Goal: Task Accomplishment & Management: Manage account settings

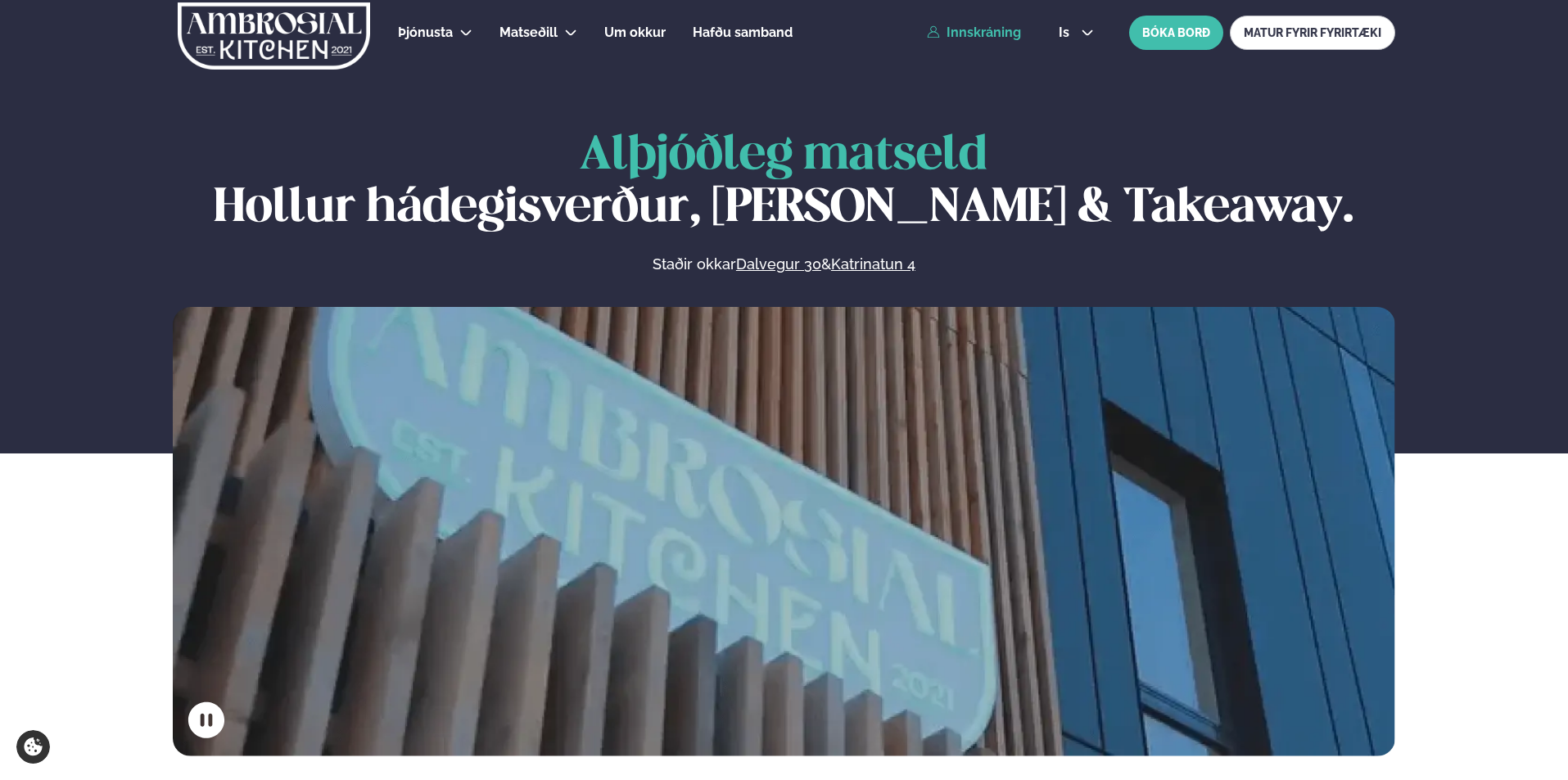
click at [984, 26] on link "Innskráning" at bounding box center [974, 33] width 94 height 15
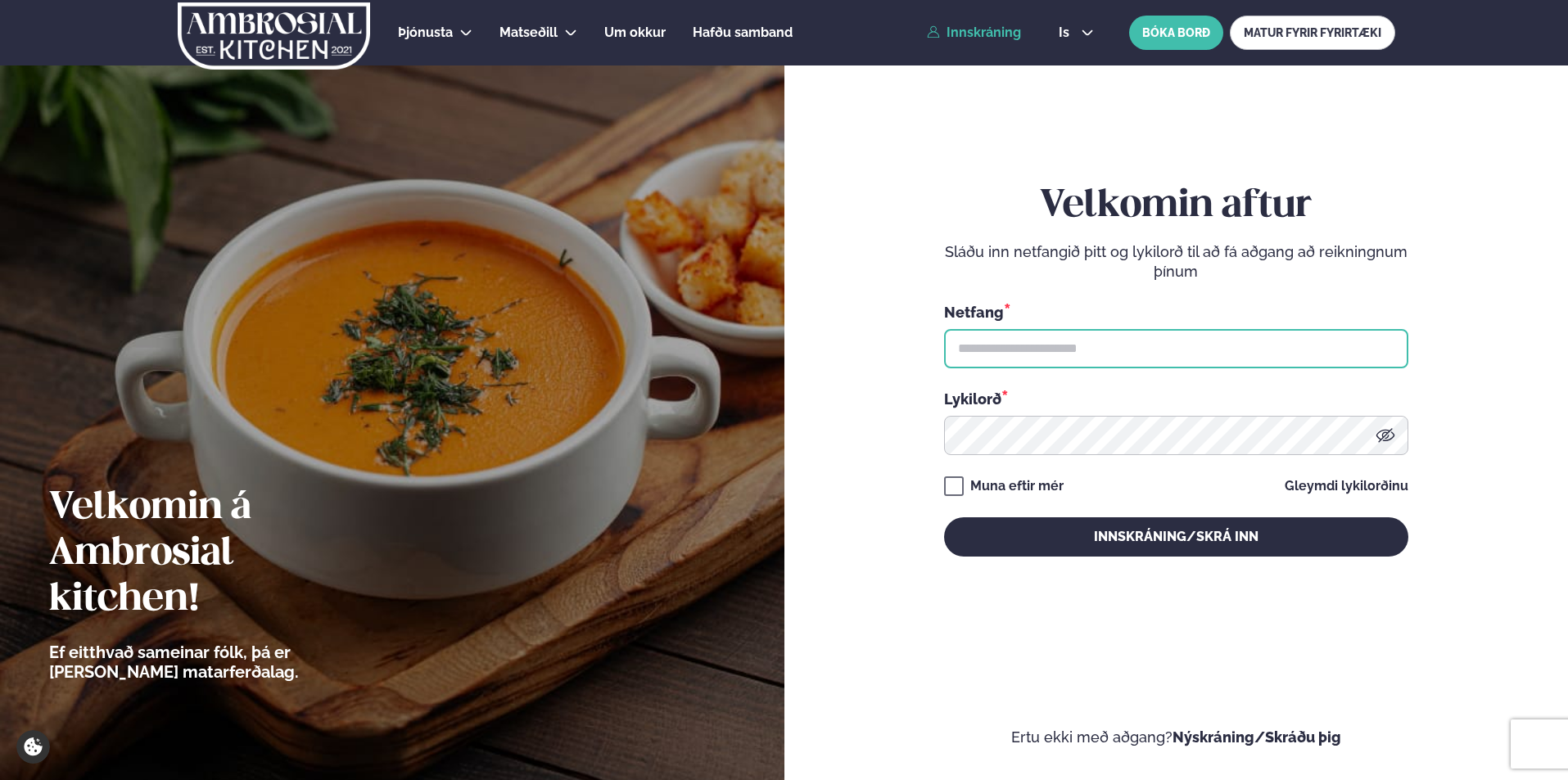
type input "**********"
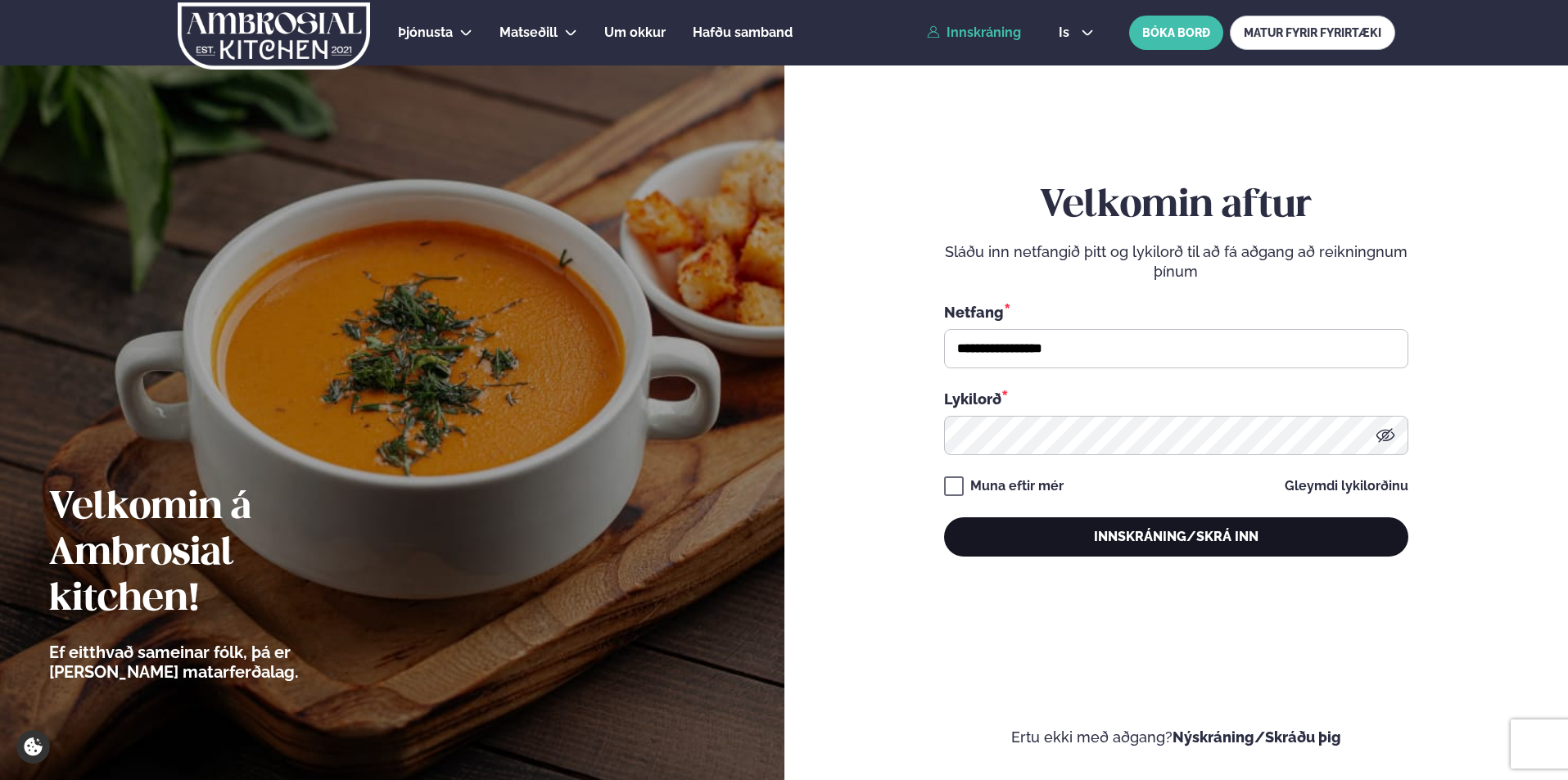
click at [1032, 524] on button "Innskráning/Skrá inn" at bounding box center [1175, 537] width 464 height 39
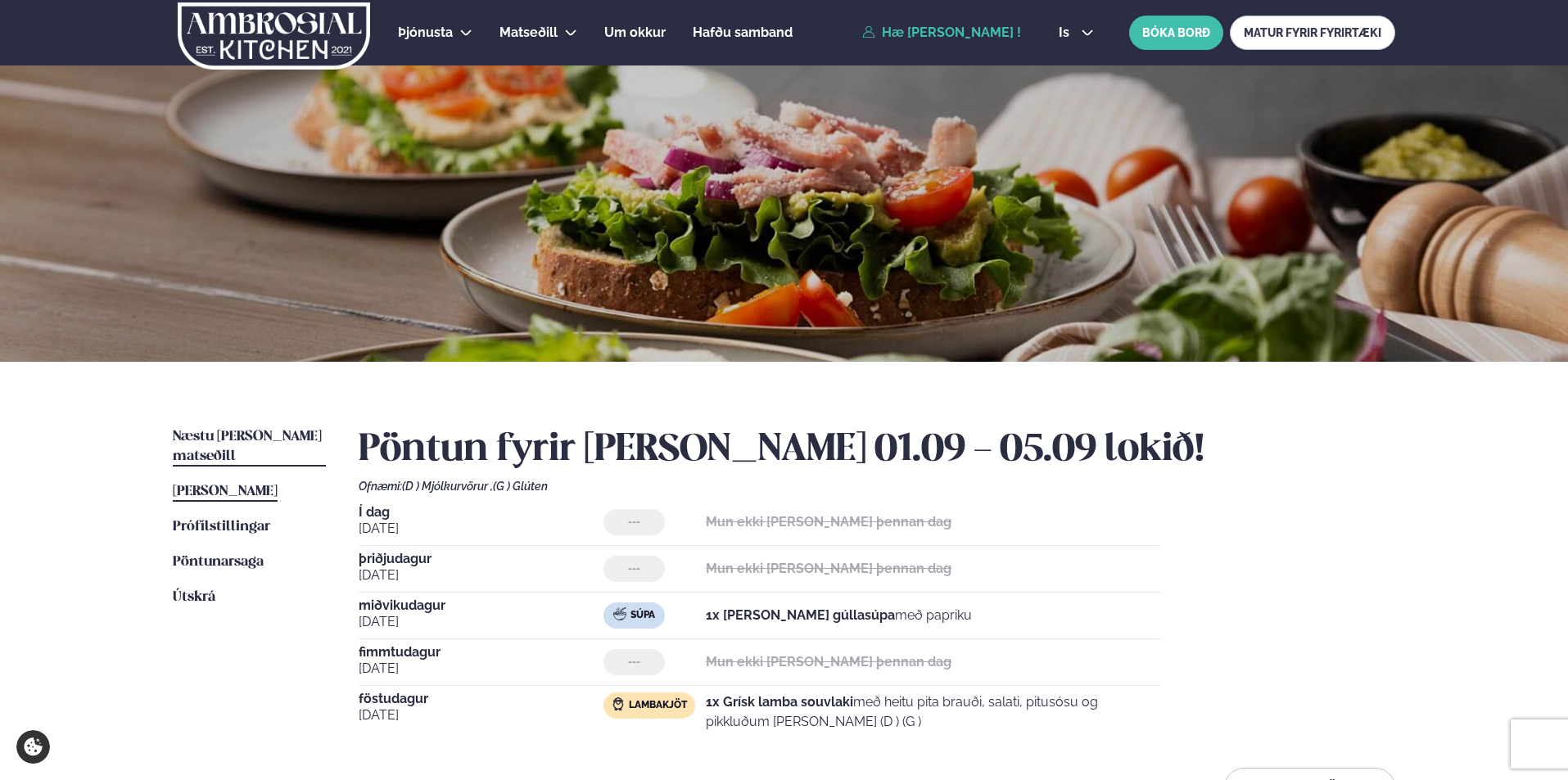
click at [239, 430] on span "Næstu [PERSON_NAME] matseðill" at bounding box center [248, 446] width 149 height 34
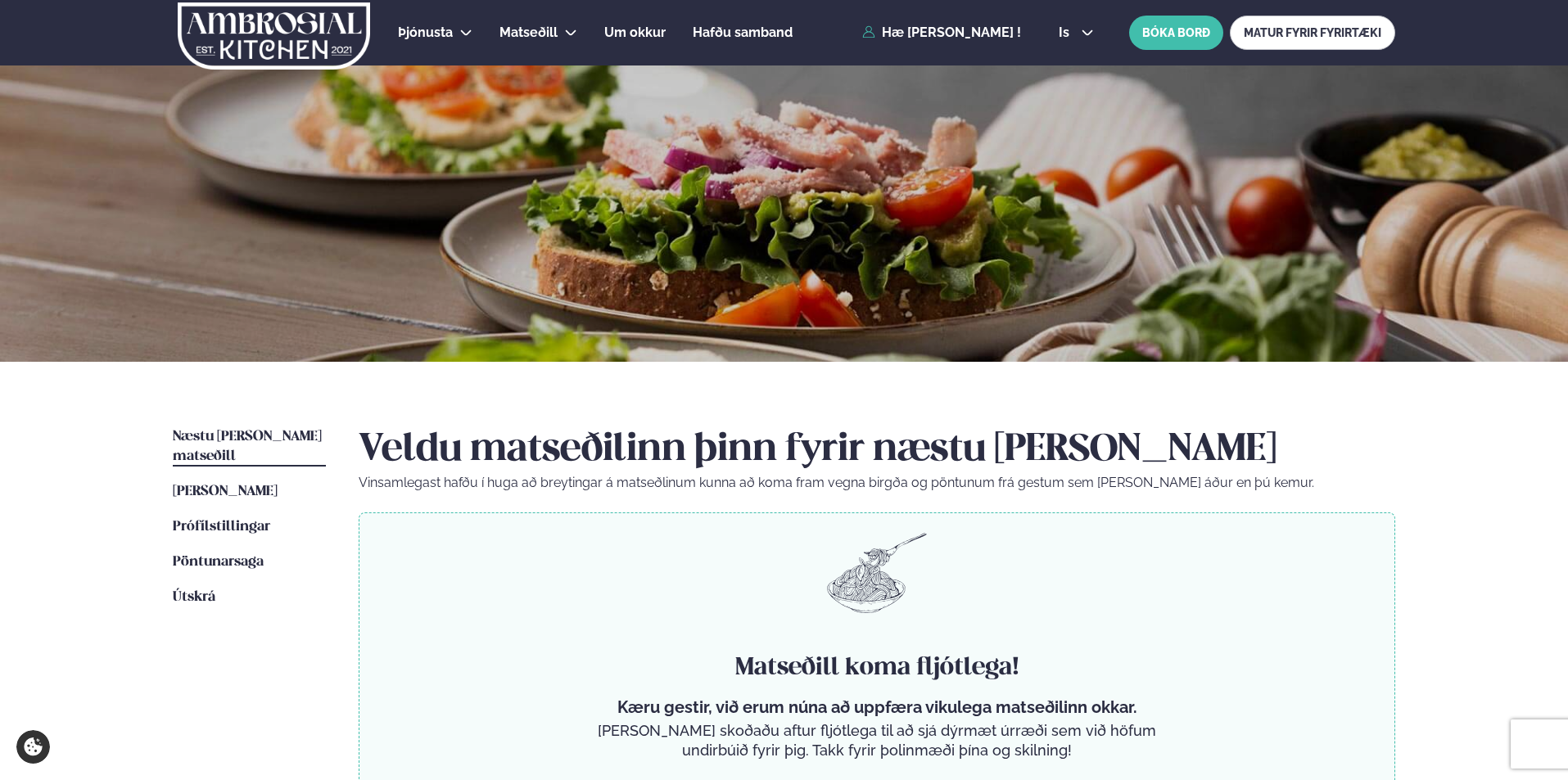
click at [243, 459] on ul "Næstu [PERSON_NAME] matseðill Næsta vika [PERSON_NAME] matseðill [PERSON_NAME] …" at bounding box center [249, 619] width 153 height 386
click at [243, 484] on span "[PERSON_NAME]" at bounding box center [225, 491] width 105 height 14
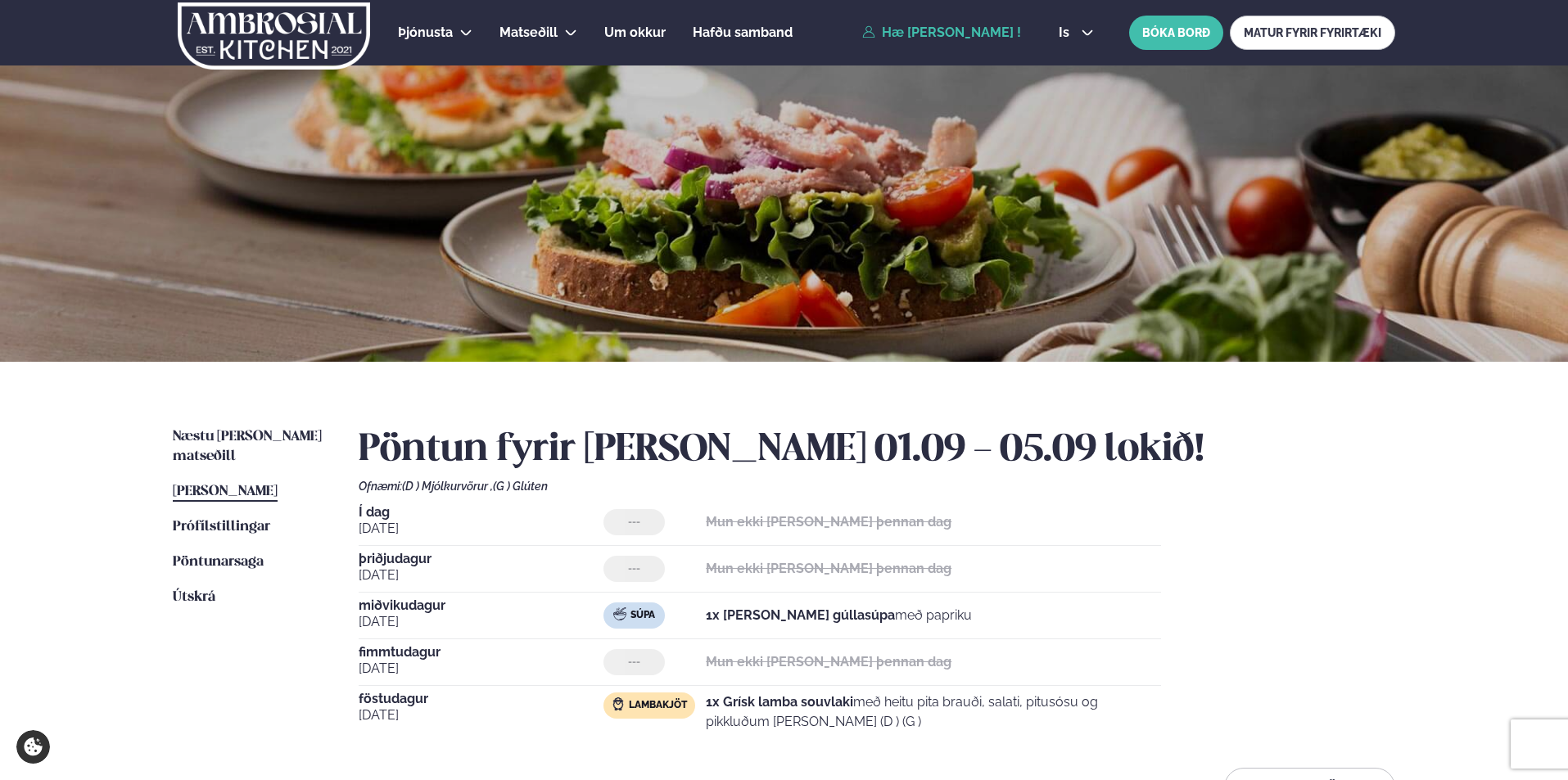
drag, startPoint x: 1566, startPoint y: 206, endPoint x: 1568, endPoint y: 255, distance: 49.0
click at [1567, 255] on html "About cookies on this site We use cookies to collect and analyse information on…" at bounding box center [784, 608] width 1568 height 1217
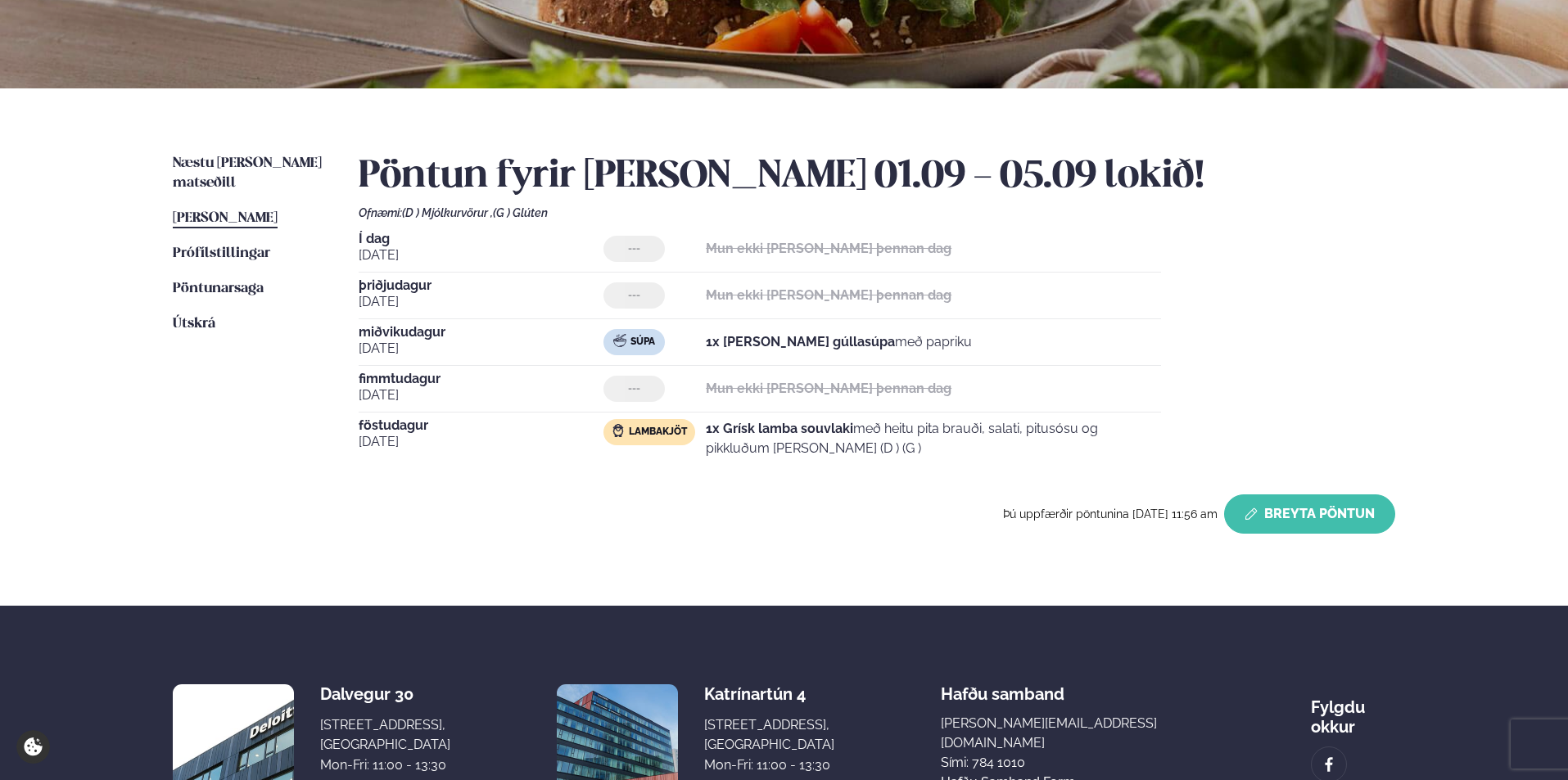
scroll to position [283, 0]
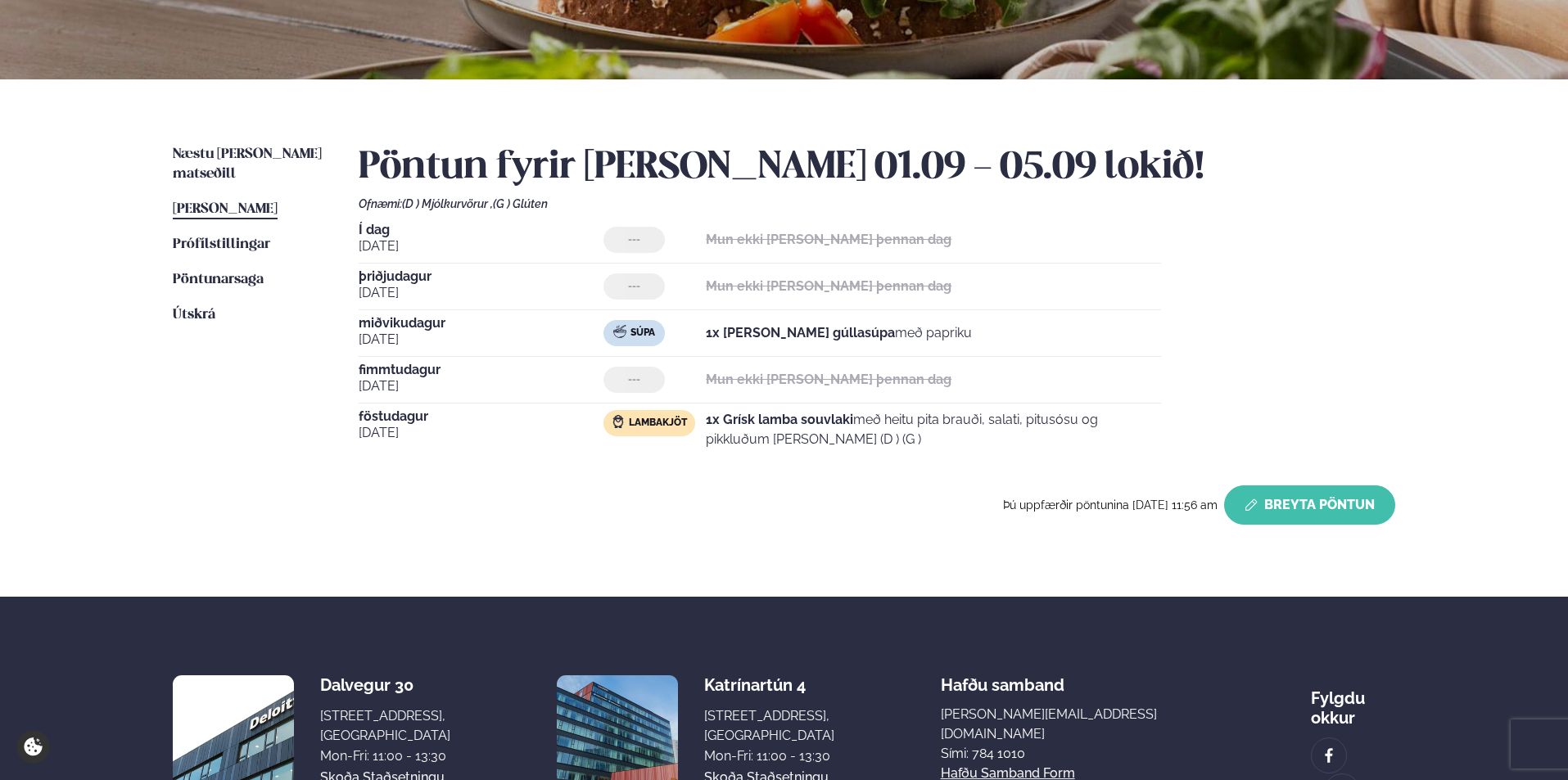
click at [1299, 519] on button "Breyta Pöntun" at bounding box center [1309, 505] width 171 height 39
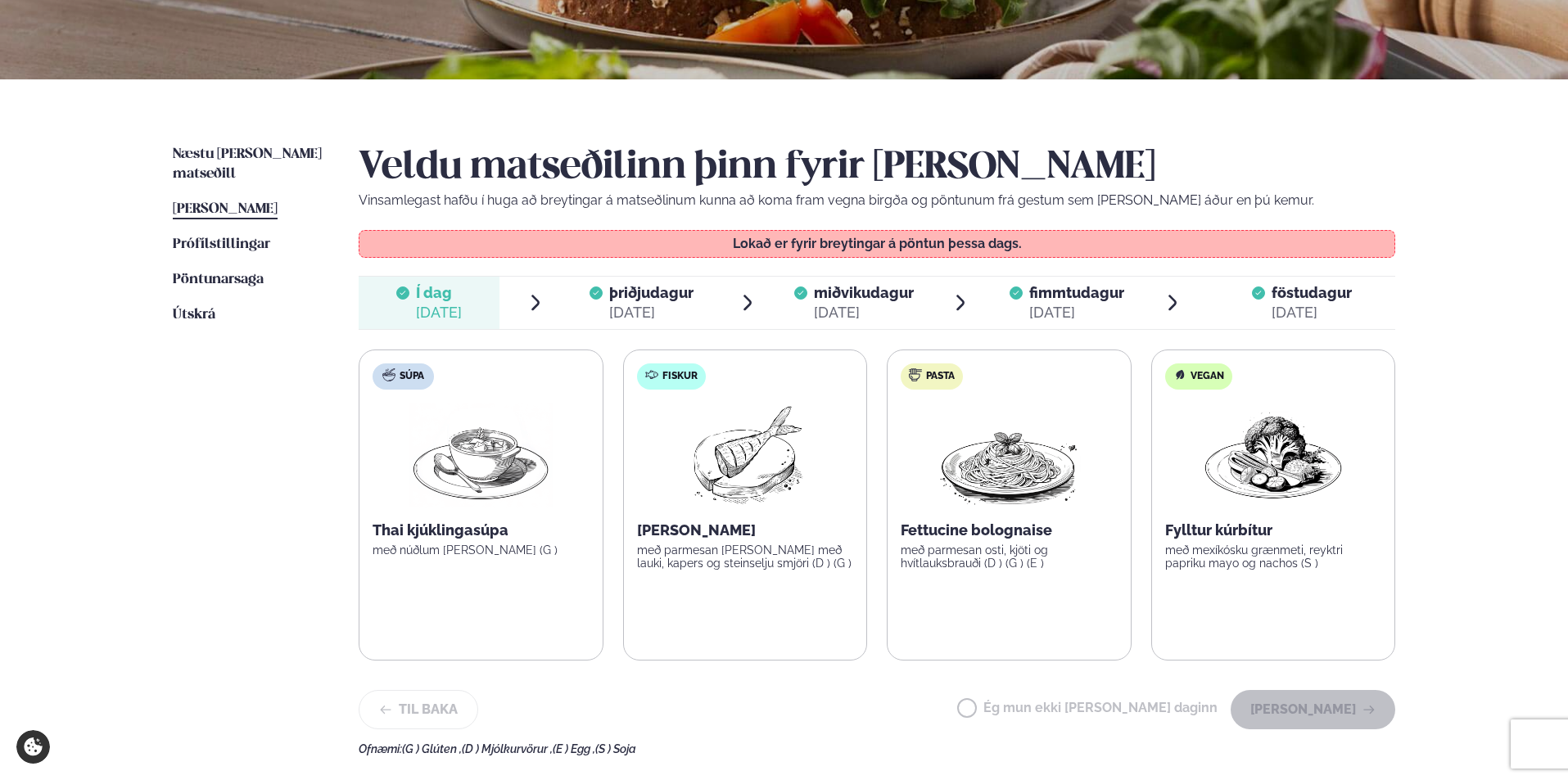
click at [638, 281] on span "þriðjudagur þri. [DATE]" at bounding box center [642, 303] width 141 height 52
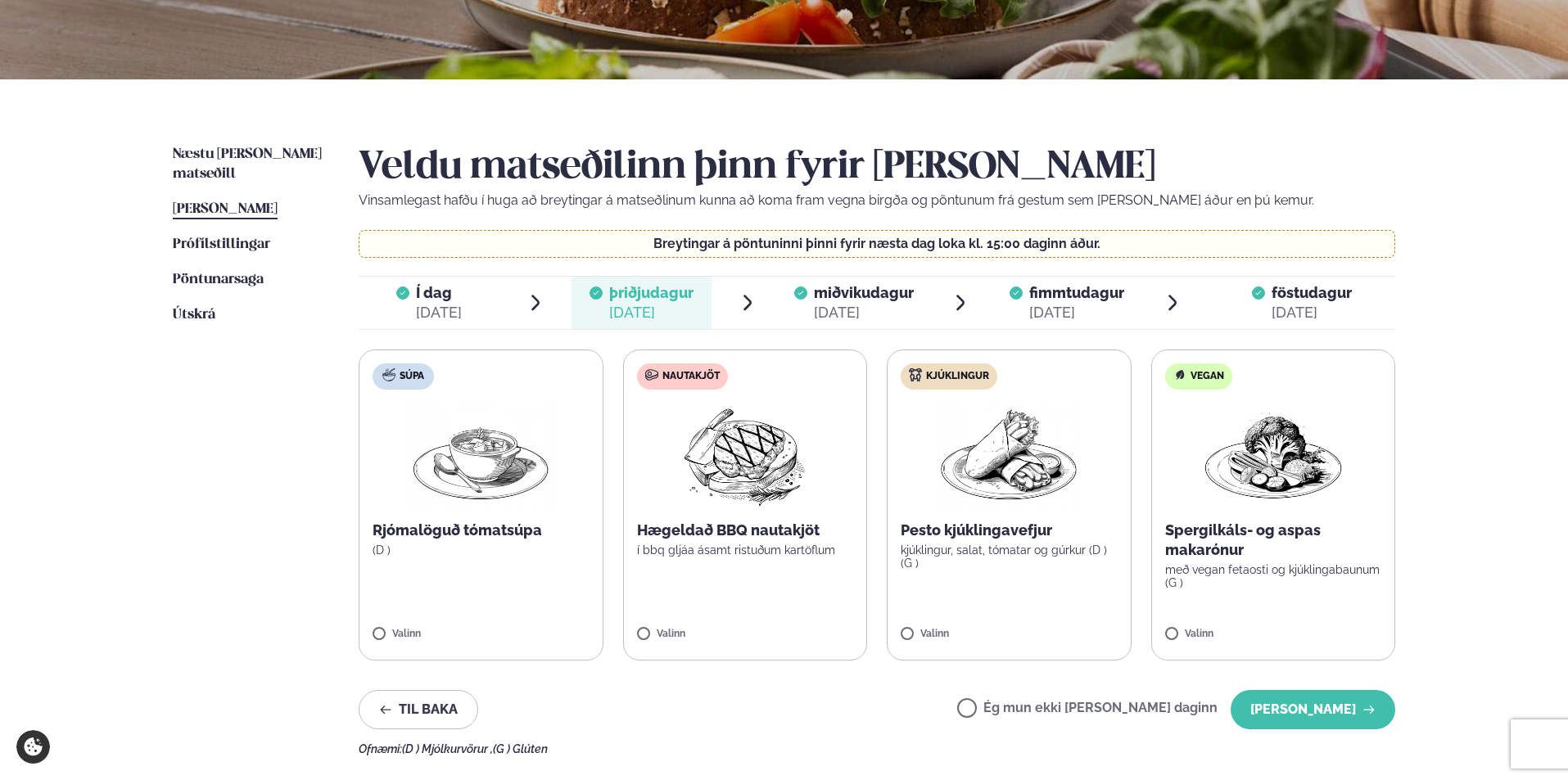
click at [848, 317] on div "[DATE]" at bounding box center [864, 313] width 100 height 20
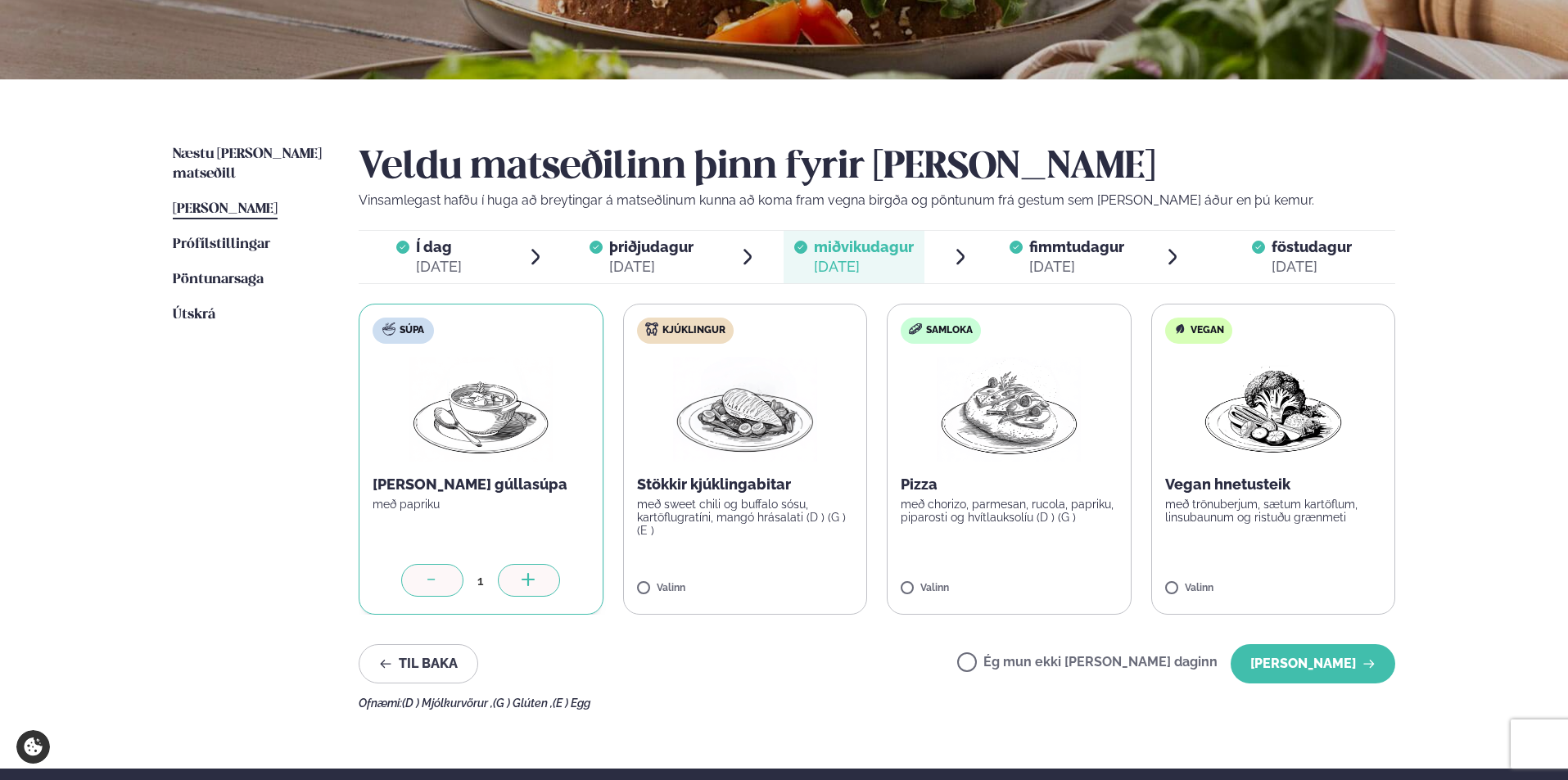
click at [1075, 264] on div "[DATE]" at bounding box center [1076, 267] width 95 height 20
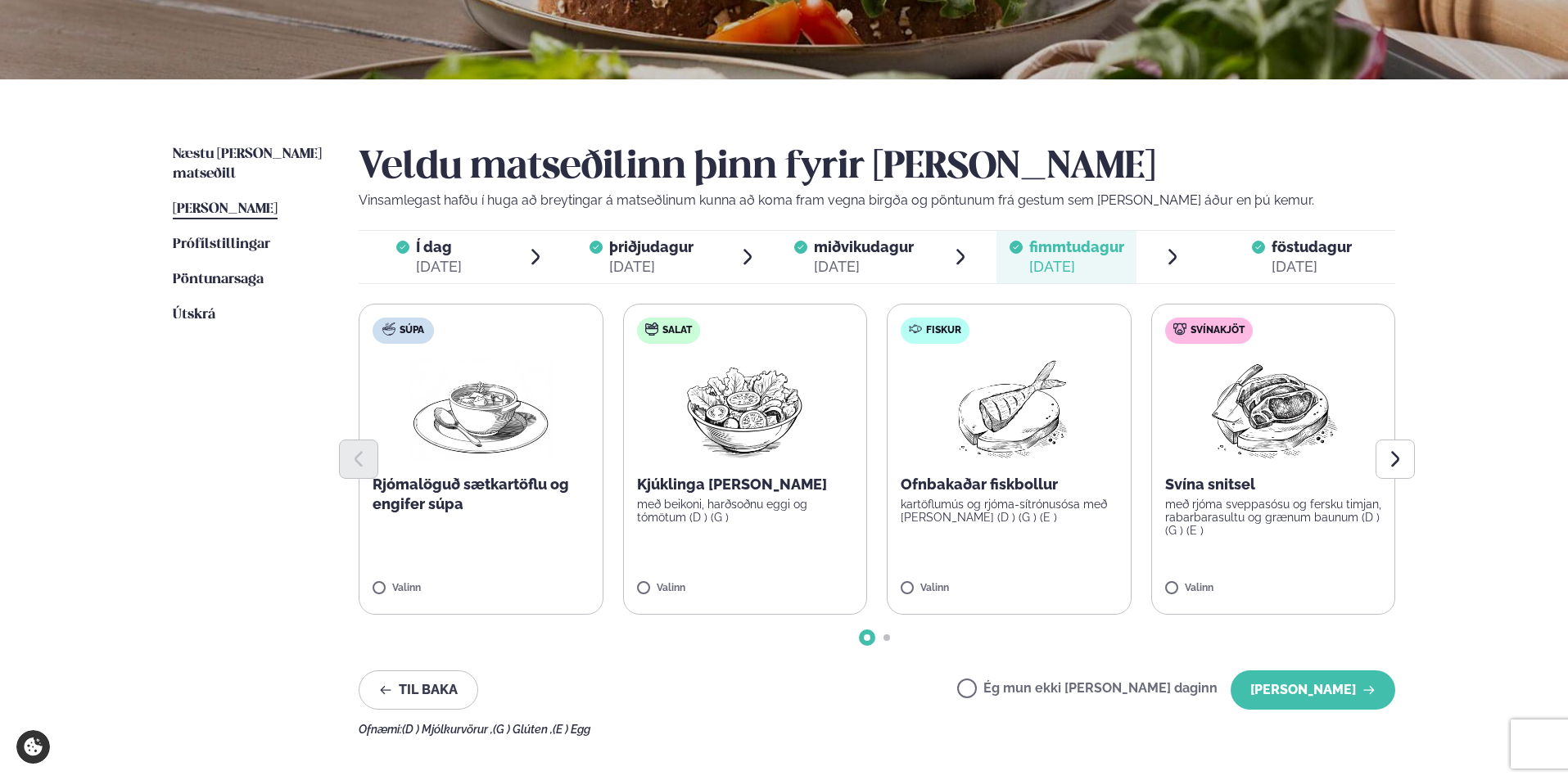
click at [1271, 243] on span "föstudagur" at bounding box center [1311, 247] width 80 height 17
